Goal: Information Seeking & Learning: Learn about a topic

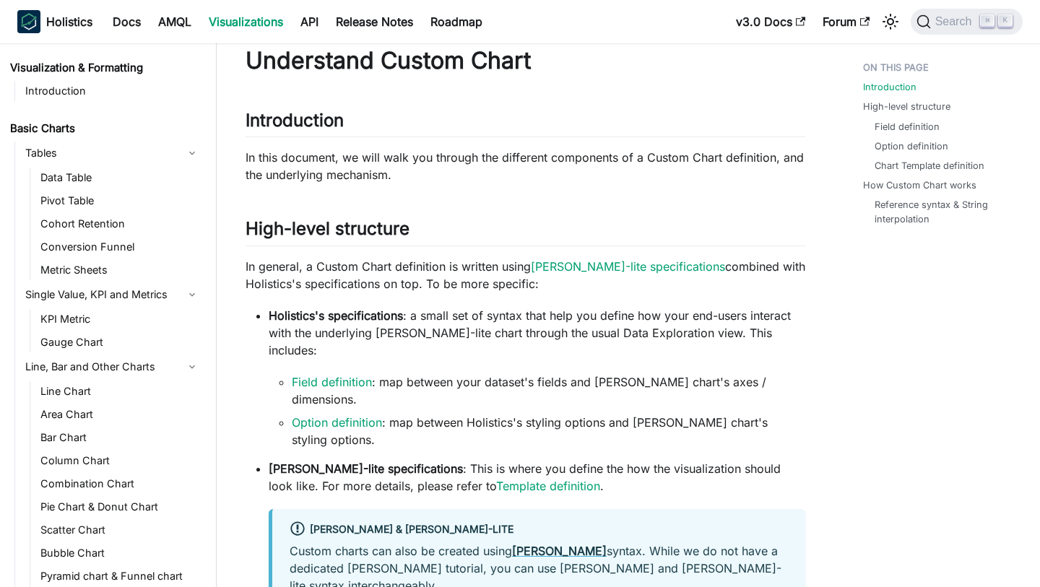
scroll to position [437, 0]
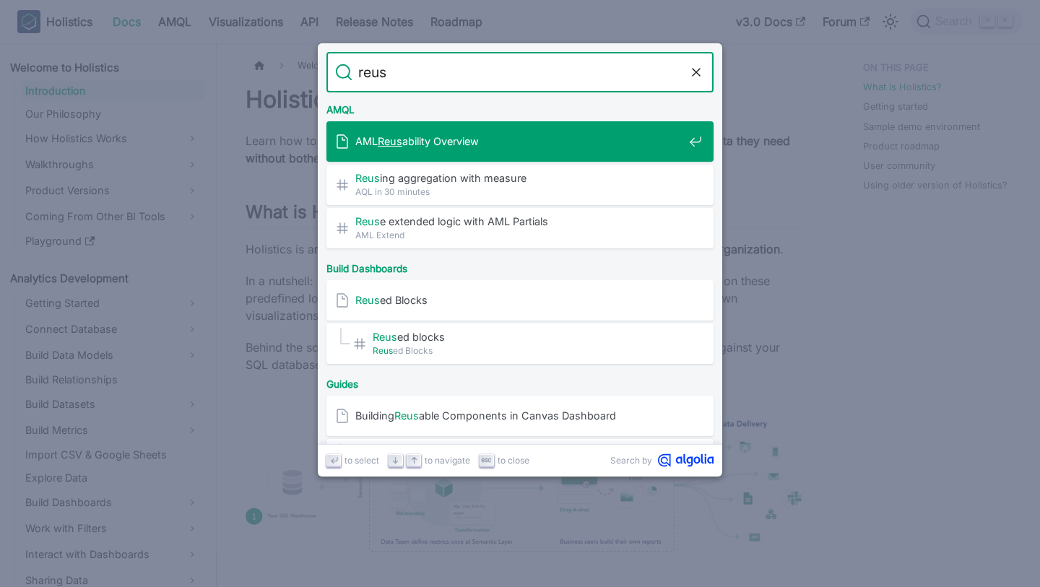
type input "reuse"
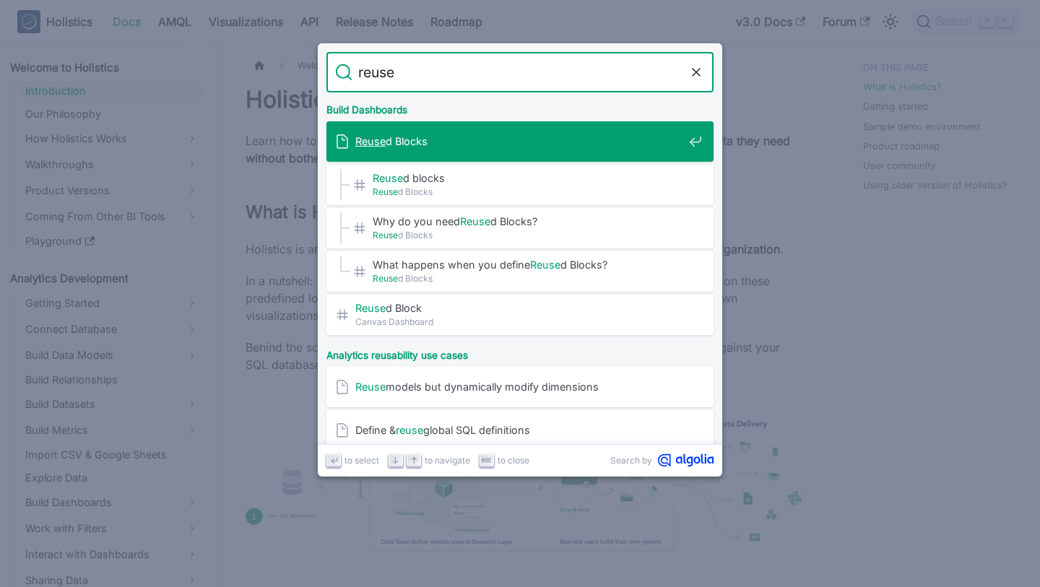
click at [519, 135] on span "Reuse d Blocks" at bounding box center [519, 141] width 328 height 14
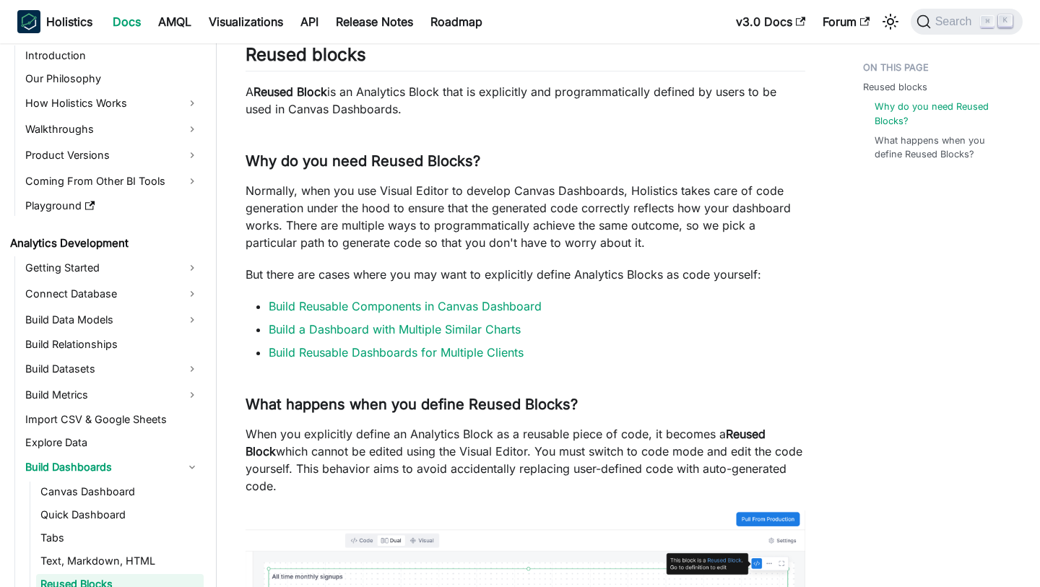
scroll to position [103, 0]
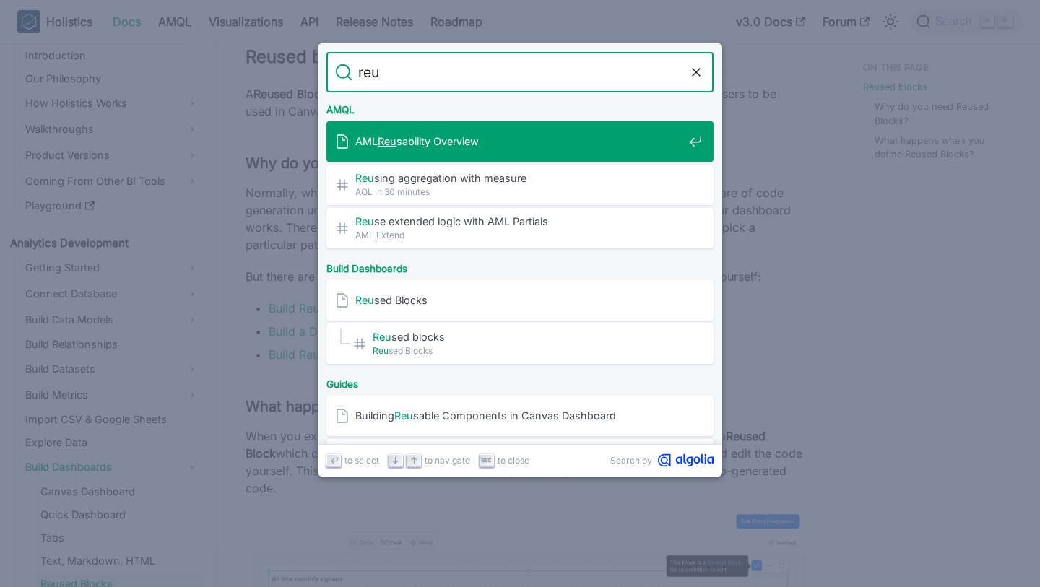
type input "reus"
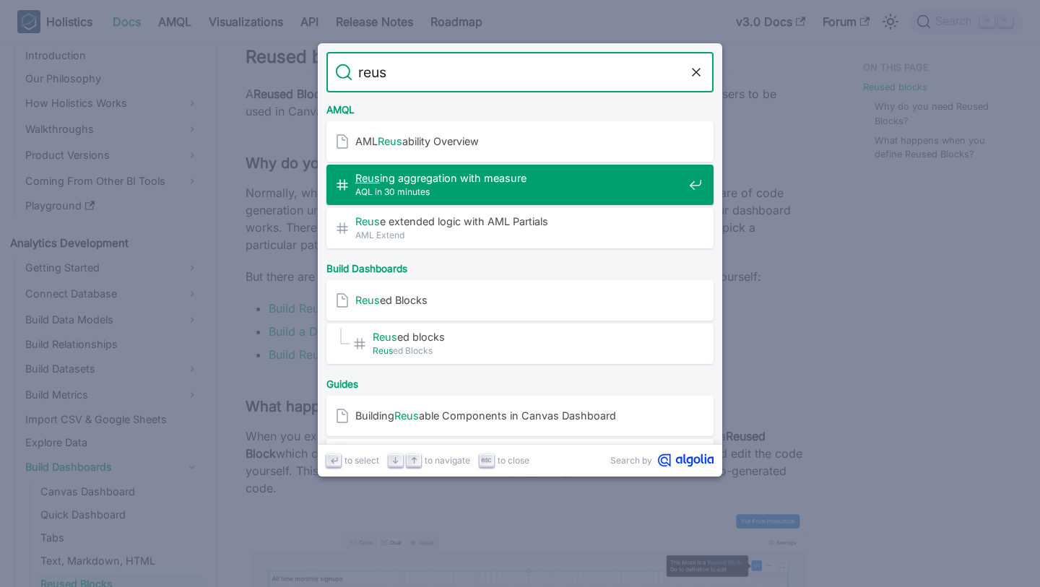
click at [513, 176] on span "Reus ing aggregation with measure​" at bounding box center [519, 178] width 328 height 14
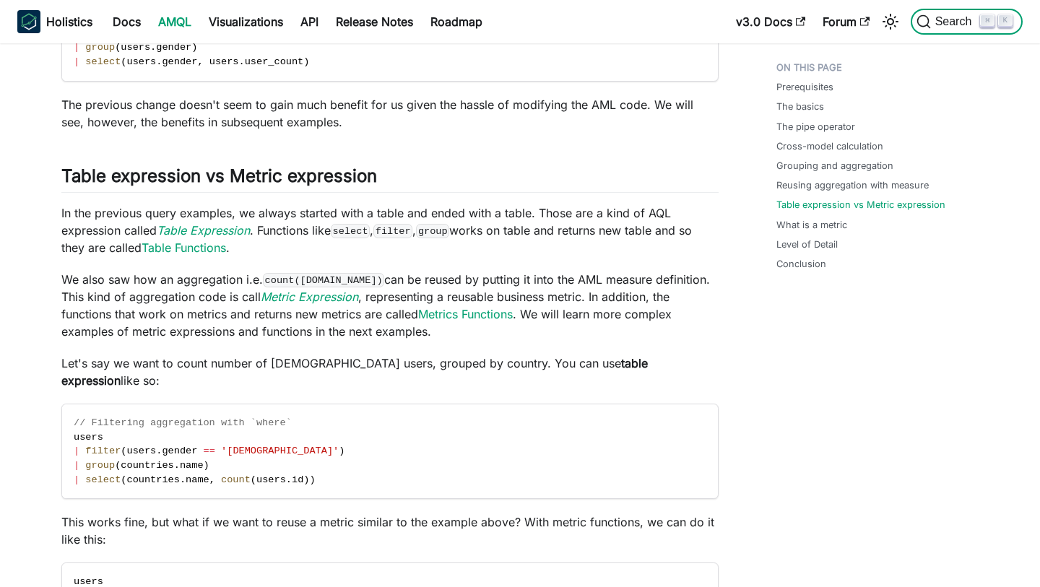
scroll to position [2455, 0]
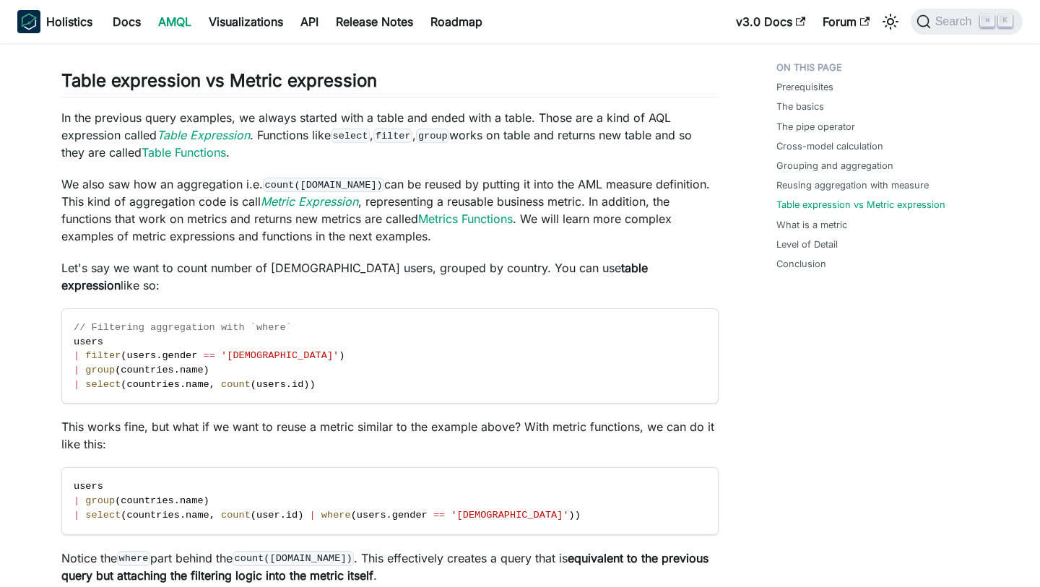
click at [517, 176] on p "We also saw how an aggregation i.e. count(users.id) can be reused by putting it…" at bounding box center [389, 210] width 657 height 69
